Goal: Find specific page/section: Find specific page/section

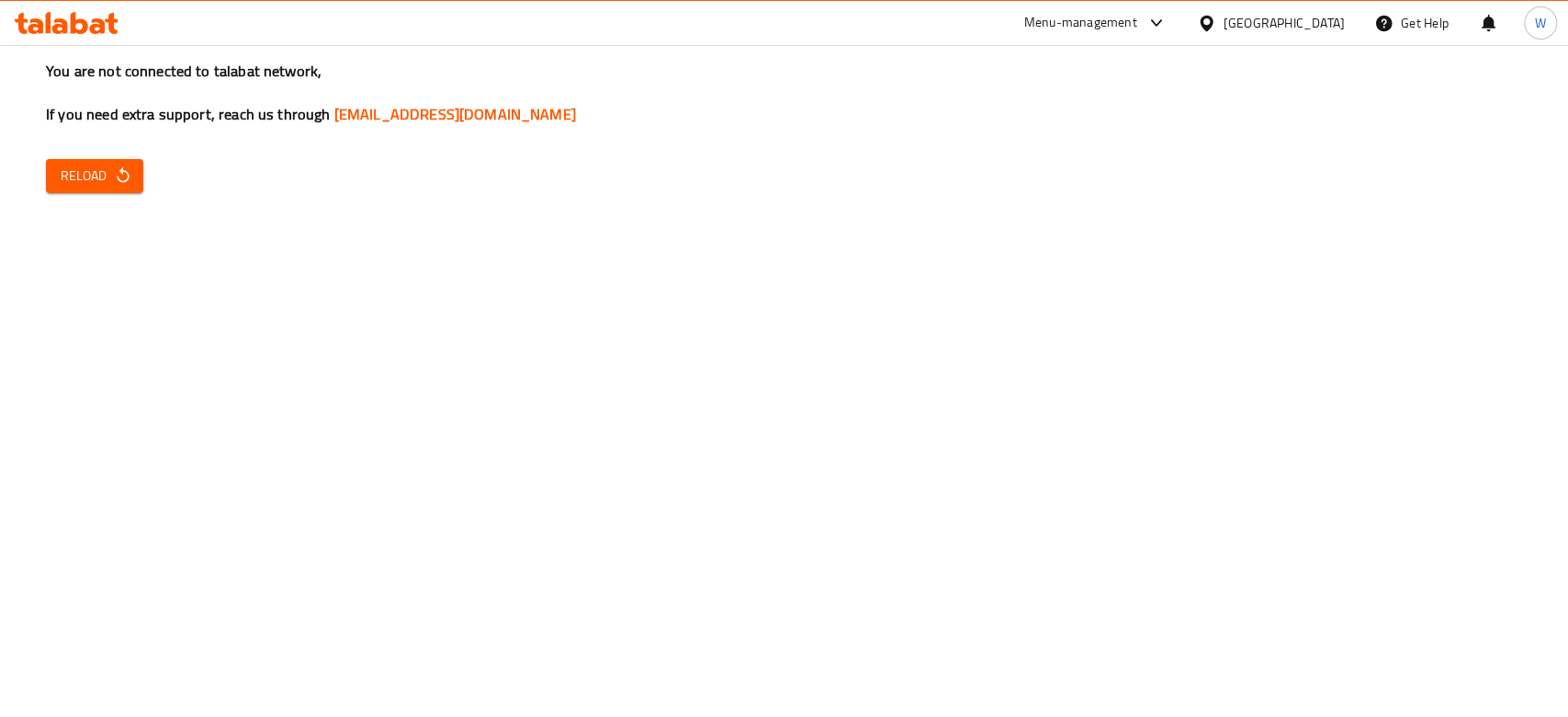
click at [36, 184] on div "You are not connected to talabat network, If you need extra support, reach us t…" at bounding box center [784, 358] width 1568 height 717
click at [57, 180] on button "Reload" at bounding box center [95, 176] width 98 height 34
click at [130, 171] on icon "button" at bounding box center [122, 175] width 18 height 18
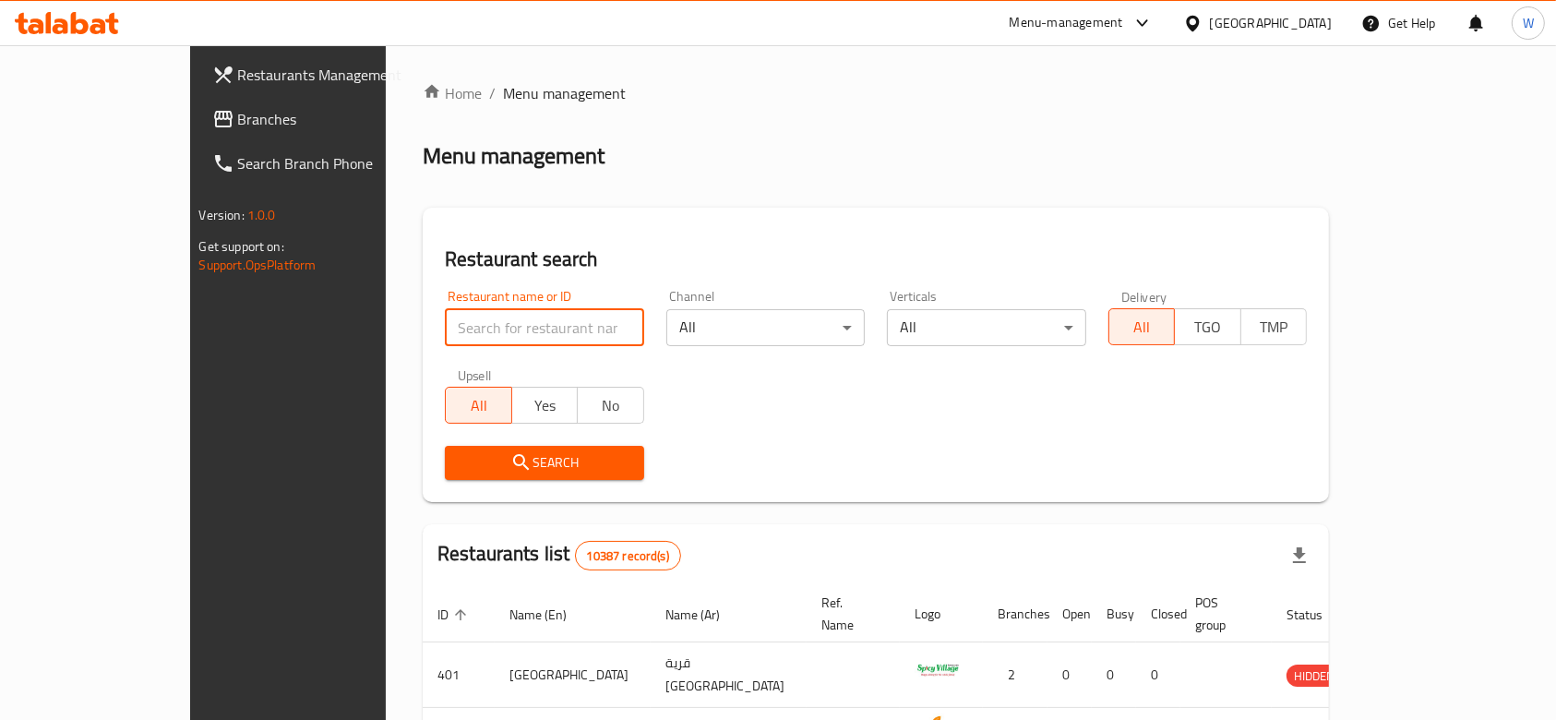
click at [445, 315] on input "search" at bounding box center [544, 327] width 199 height 37
click at [1157, 6] on div "Menu-management" at bounding box center [1081, 23] width 173 height 44
click at [1143, 47] on div "Home / Menu management Menu management Restaurant search Restaurant name or ID …" at bounding box center [876, 657] width 980 height 1224
click at [1123, 13] on div "Menu-management" at bounding box center [1065, 23] width 113 height 22
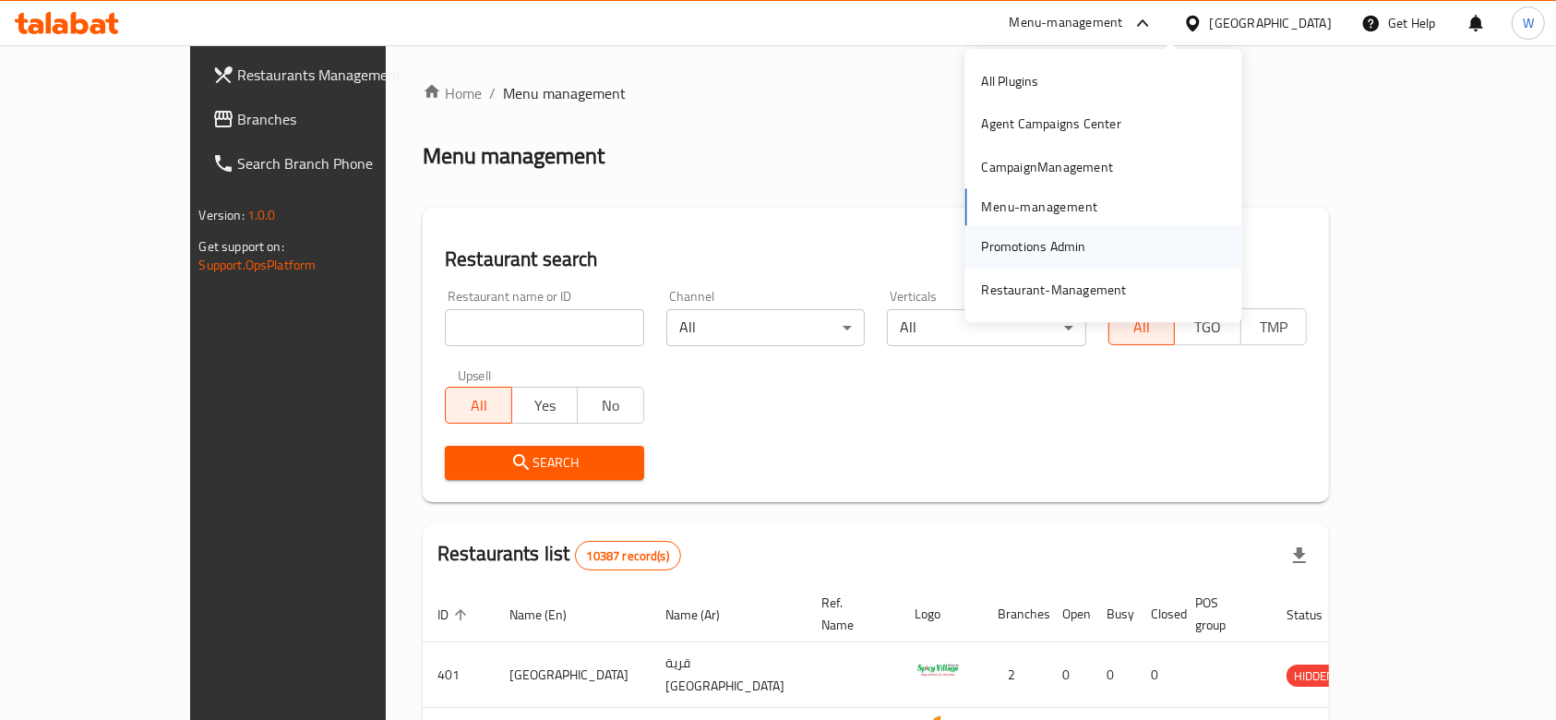
click at [1085, 262] on div "Promotions Admin" at bounding box center [1034, 247] width 134 height 42
